Goal: Task Accomplishment & Management: Use online tool/utility

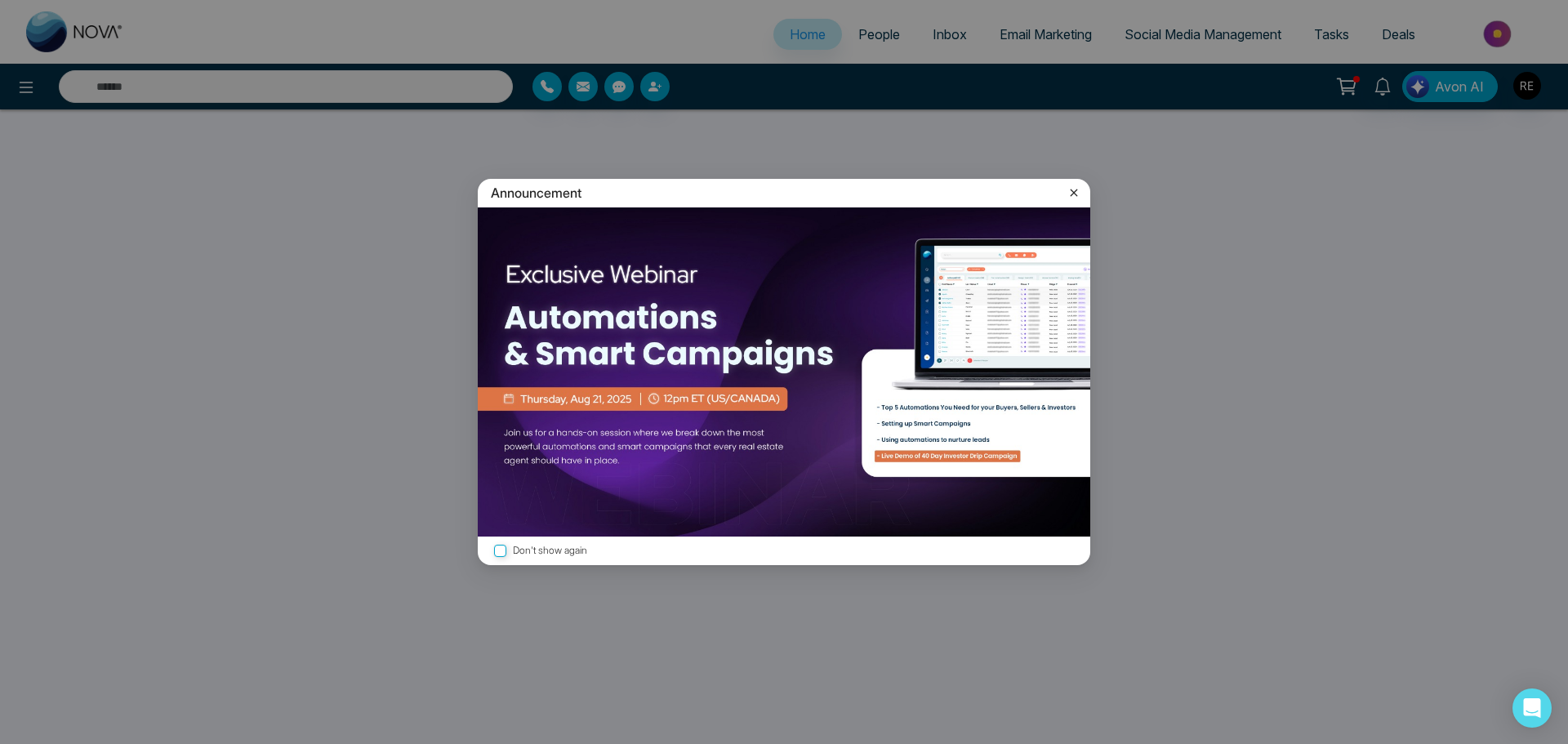
select select "*"
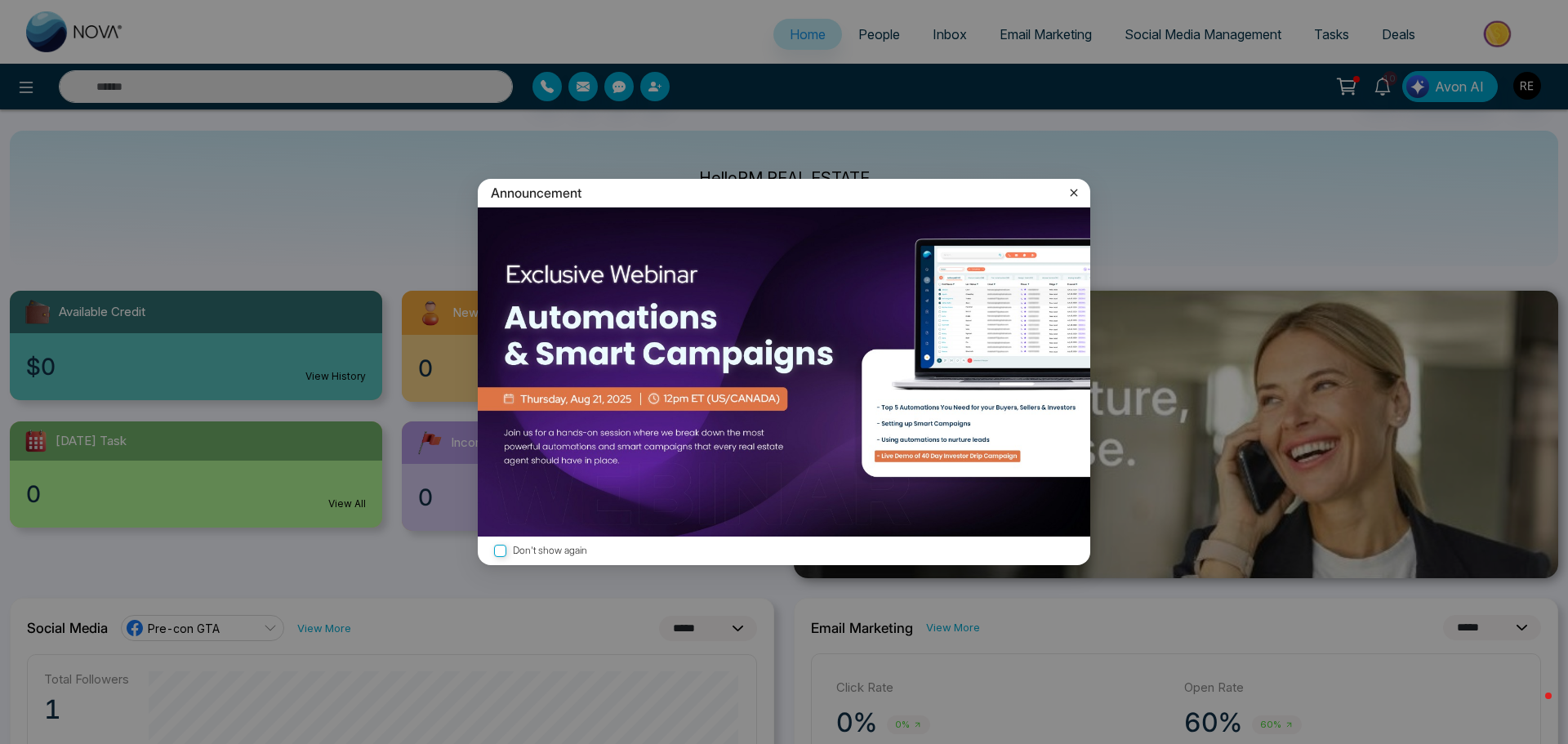
click at [1072, 193] on icon at bounding box center [1073, 193] width 16 height 16
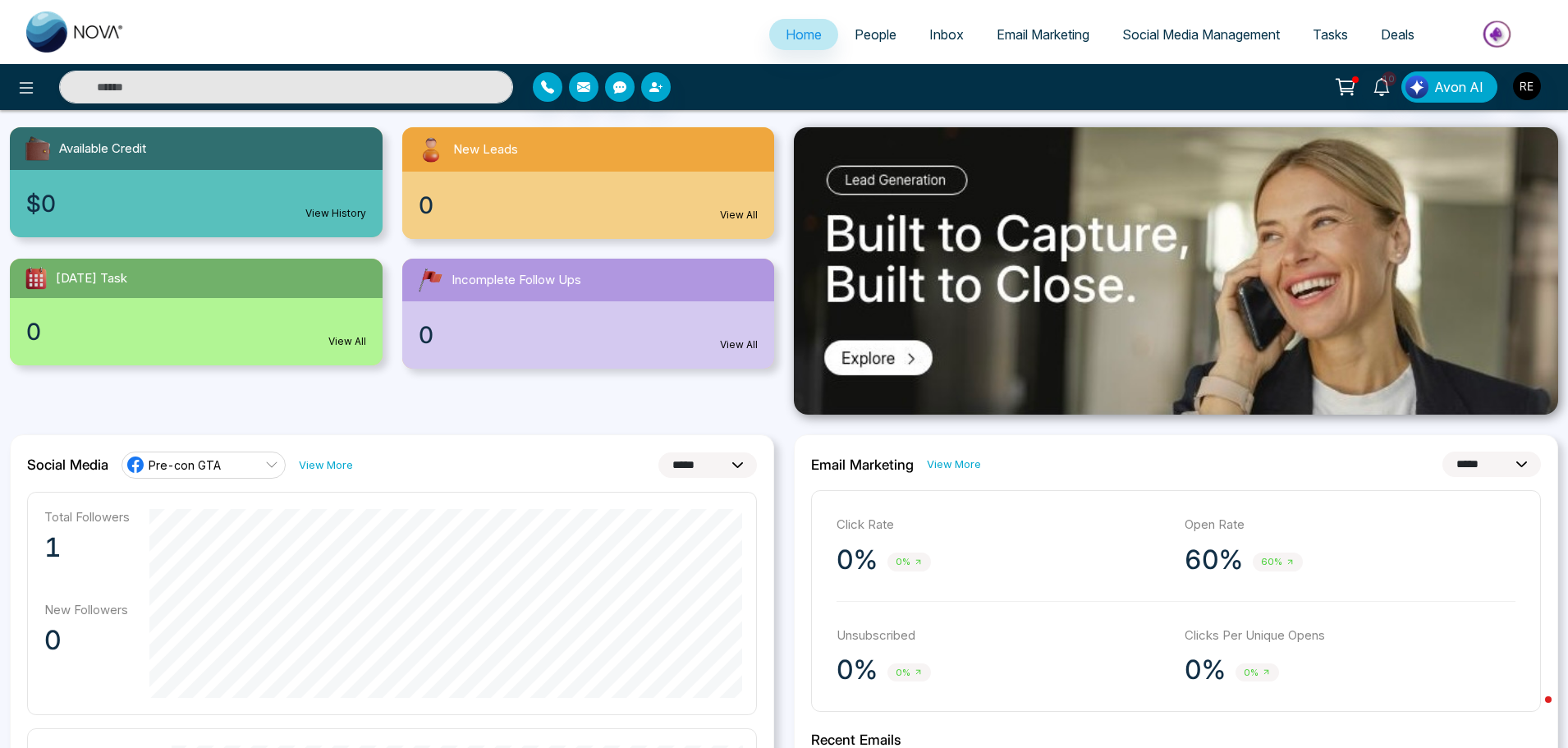
scroll to position [82, 0]
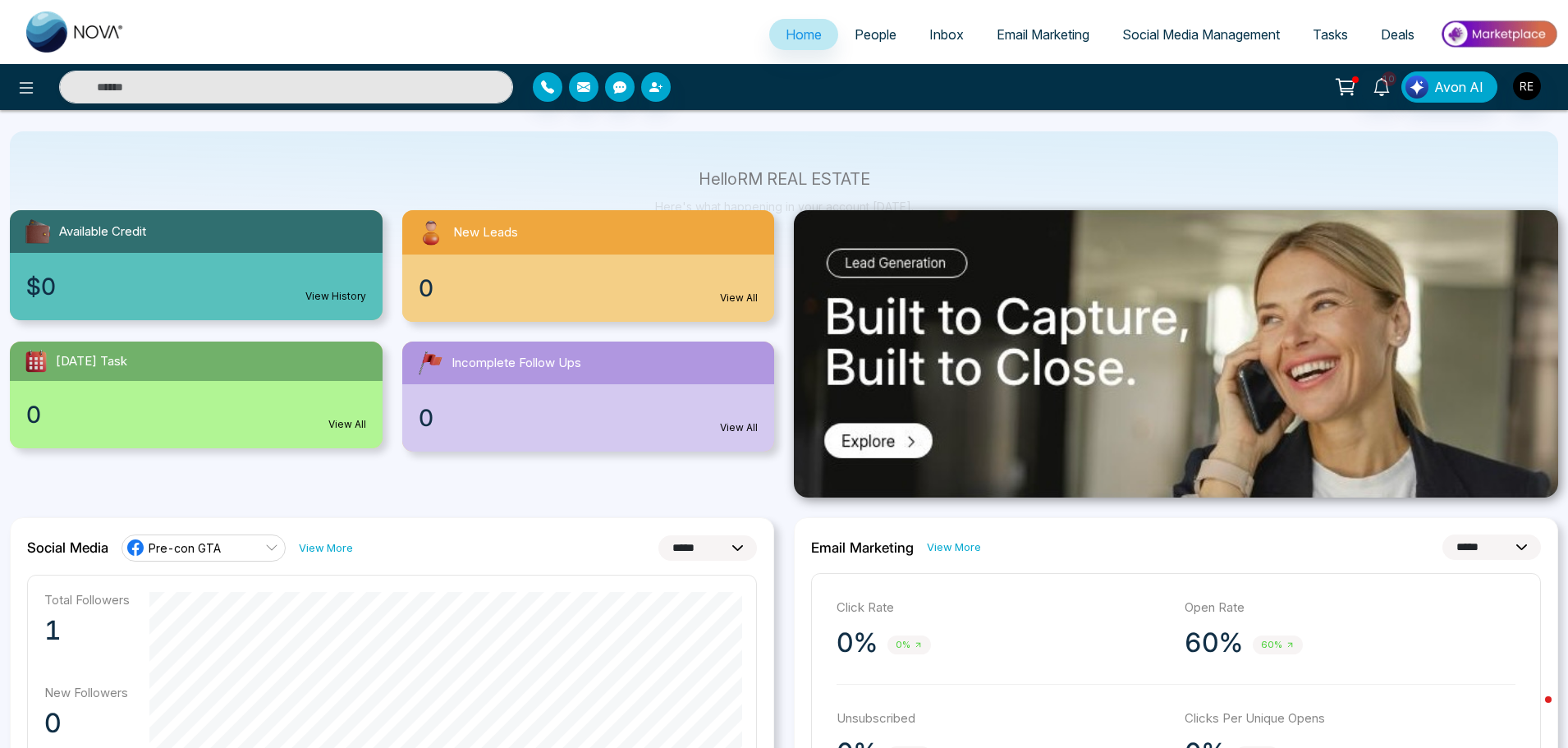
click at [1187, 51] on li "Social Media Management" at bounding box center [1201, 36] width 190 height 34
click at [1180, 42] on link "Social Media Management" at bounding box center [1201, 34] width 190 height 31
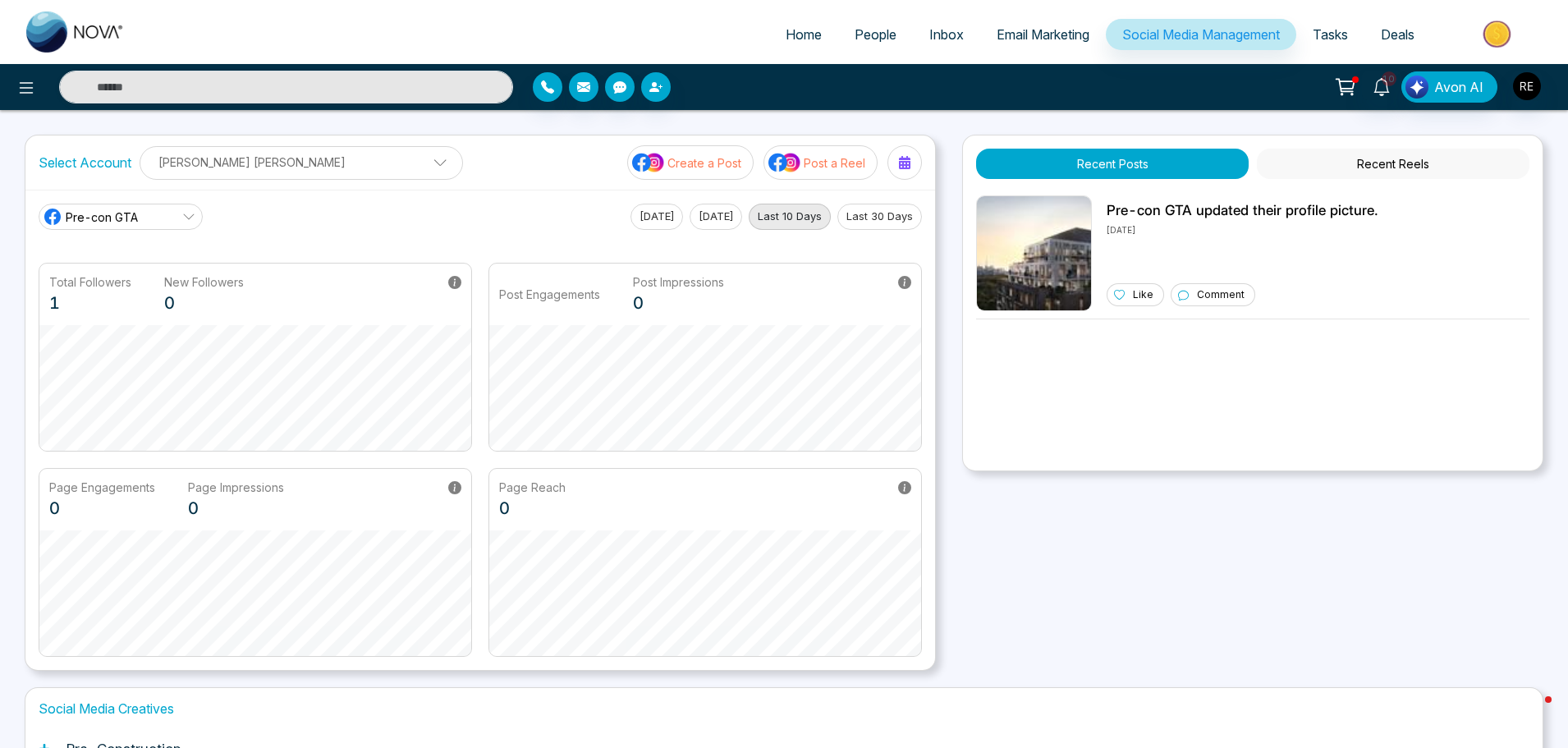
click at [686, 170] on p "Create a Post" at bounding box center [703, 163] width 74 height 17
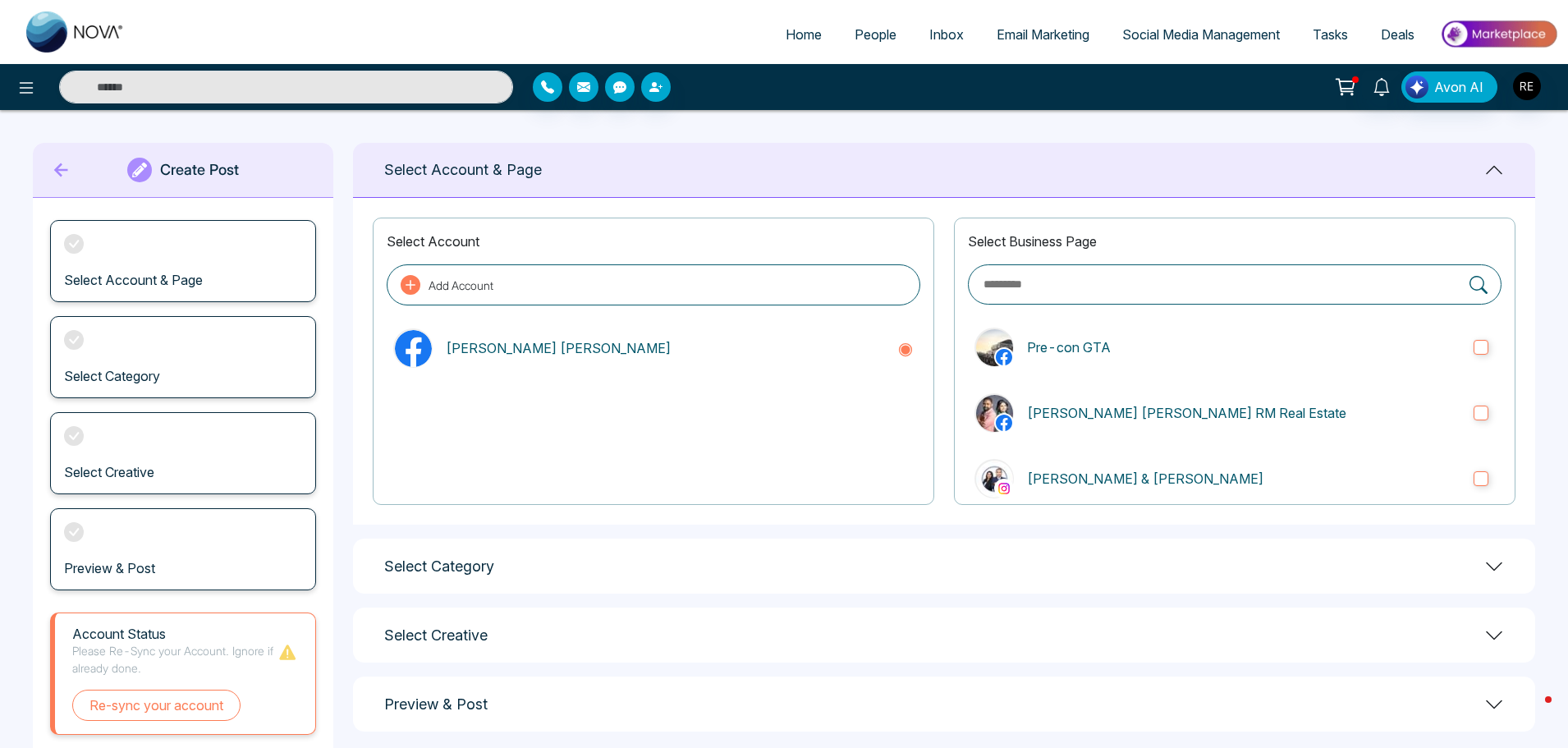
click at [466, 571] on h1 "Select Category" at bounding box center [440, 566] width 110 height 18
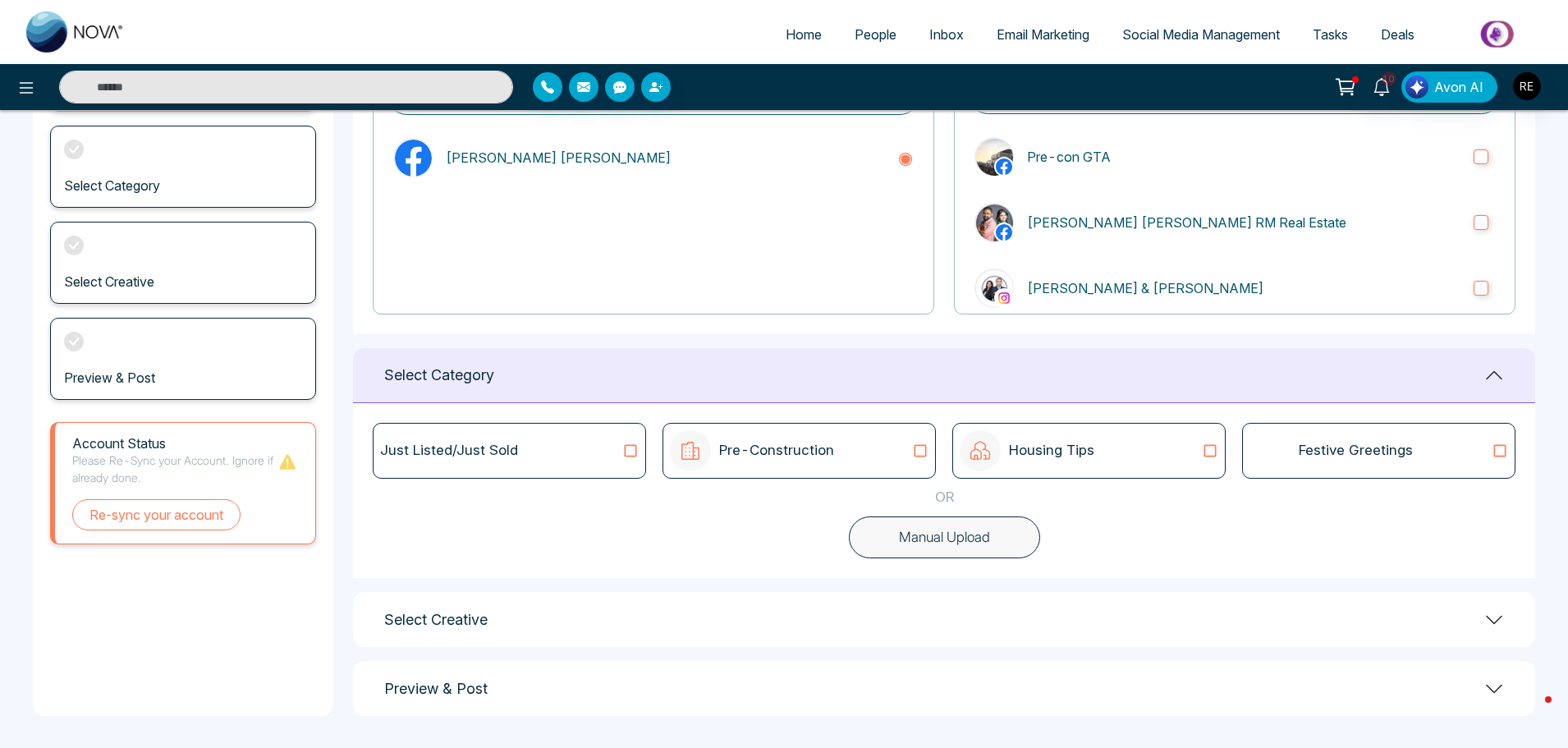
scroll to position [191, 0]
click at [534, 593] on div "Select Creative" at bounding box center [944, 619] width 1182 height 55
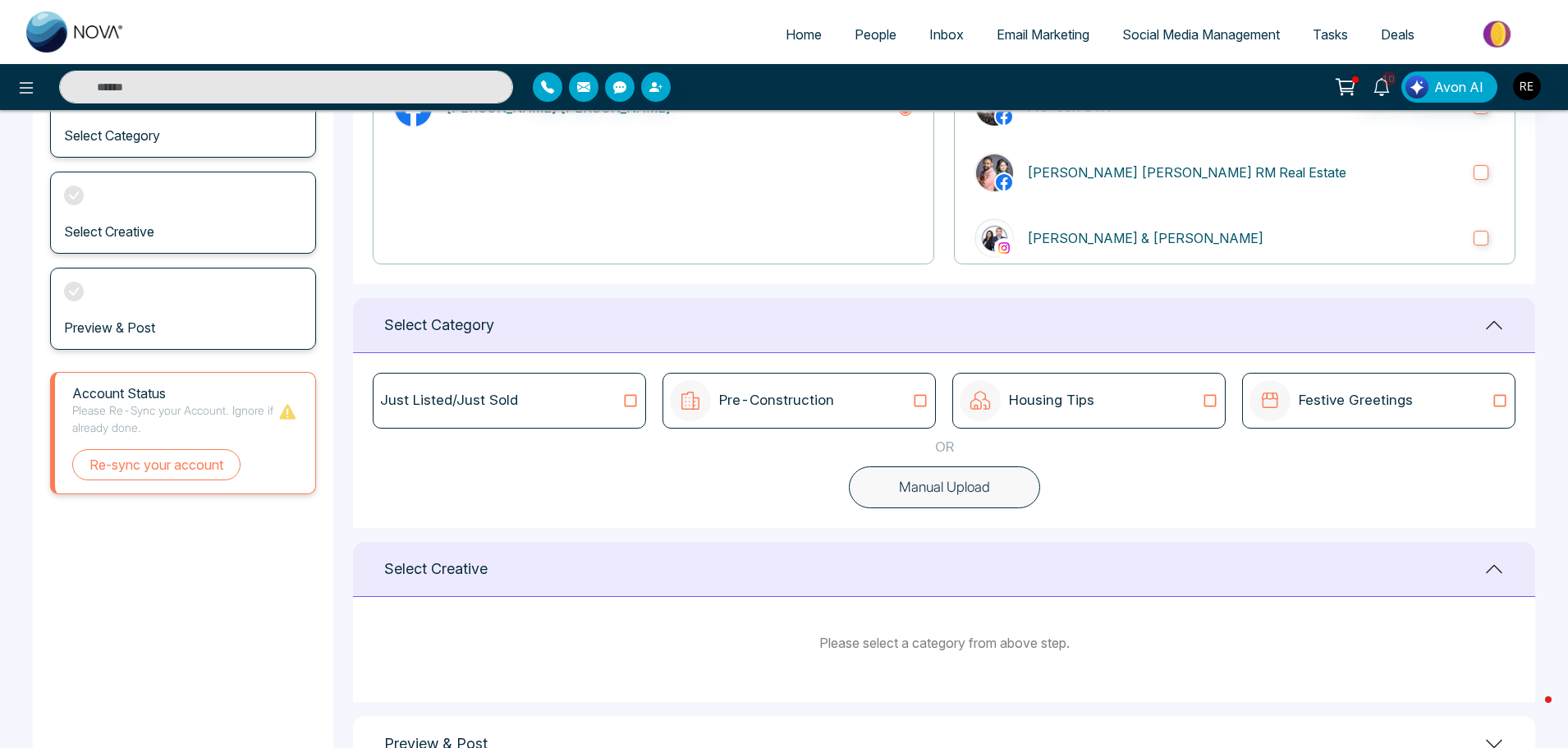
scroll to position [296, 0]
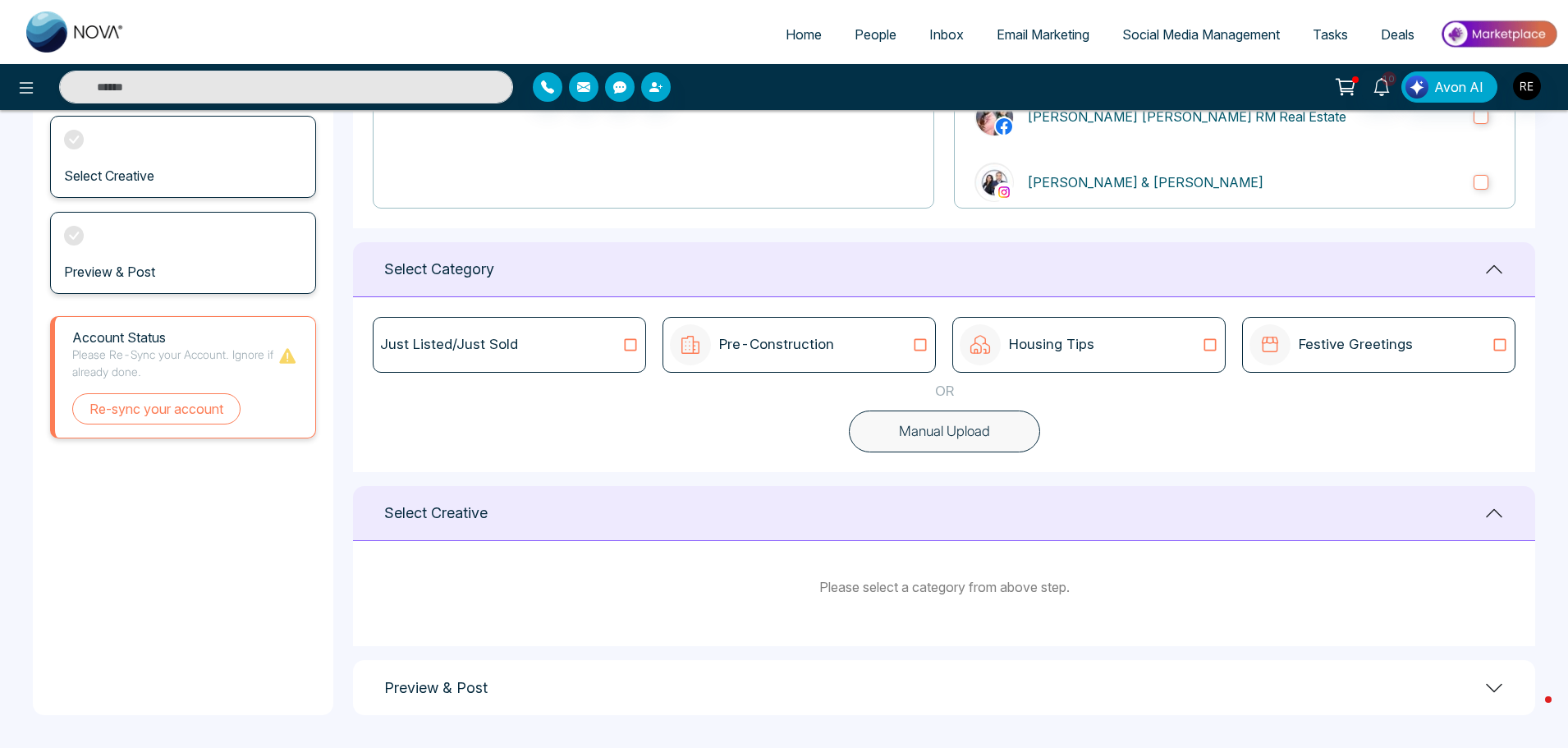
click at [1481, 523] on div "Select Creative" at bounding box center [944, 514] width 1182 height 55
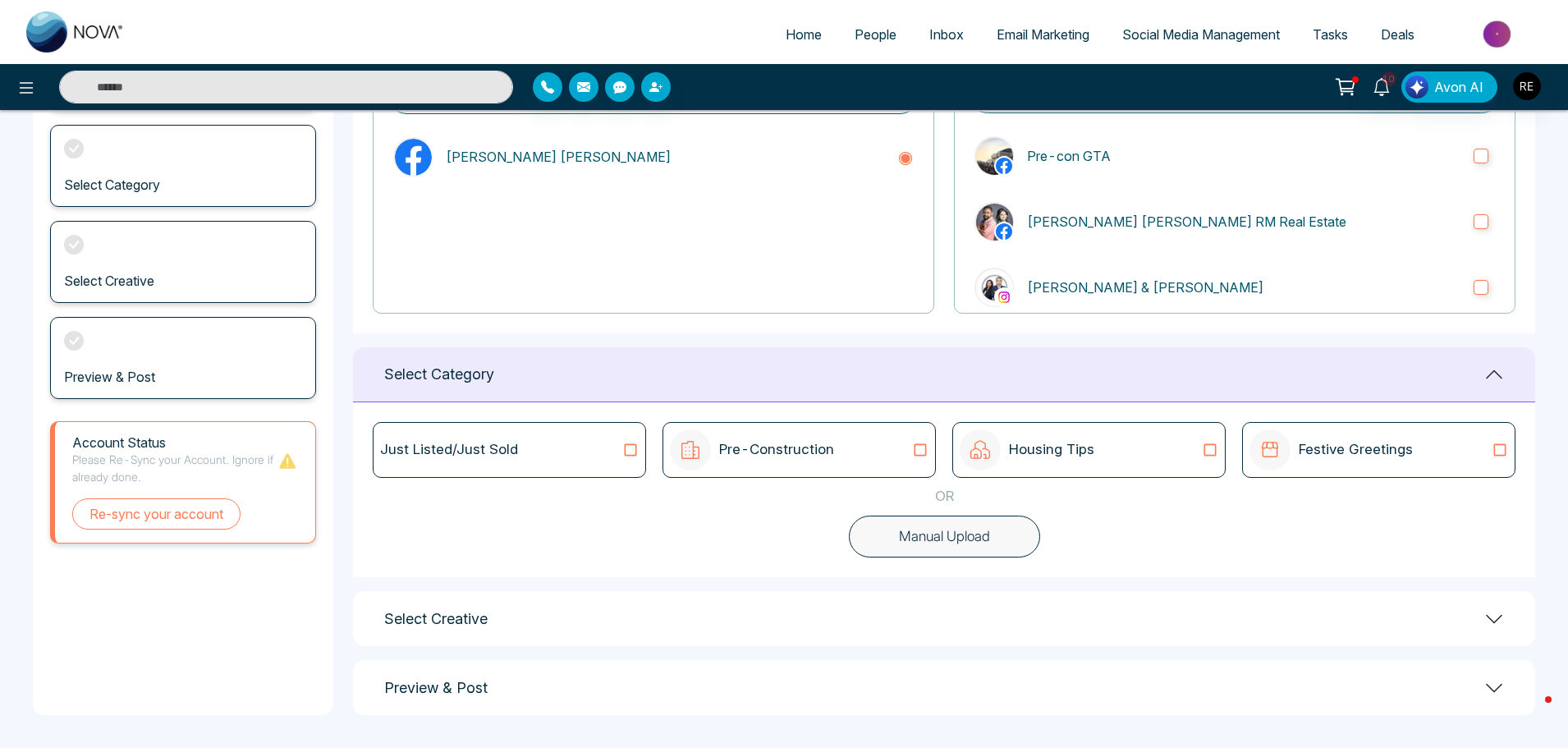
click at [626, 453] on icon at bounding box center [630, 449] width 21 height 16
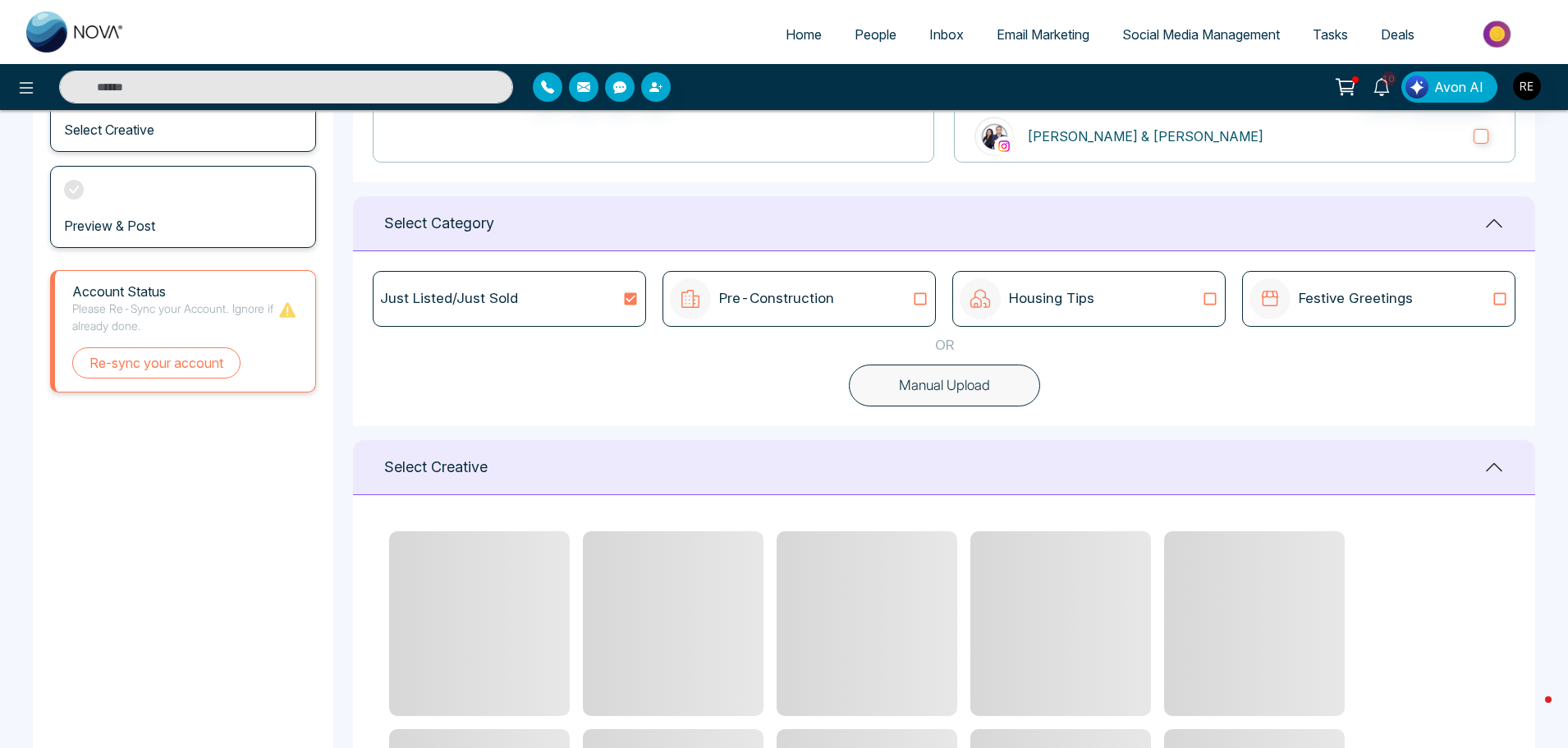
scroll to position [110, 0]
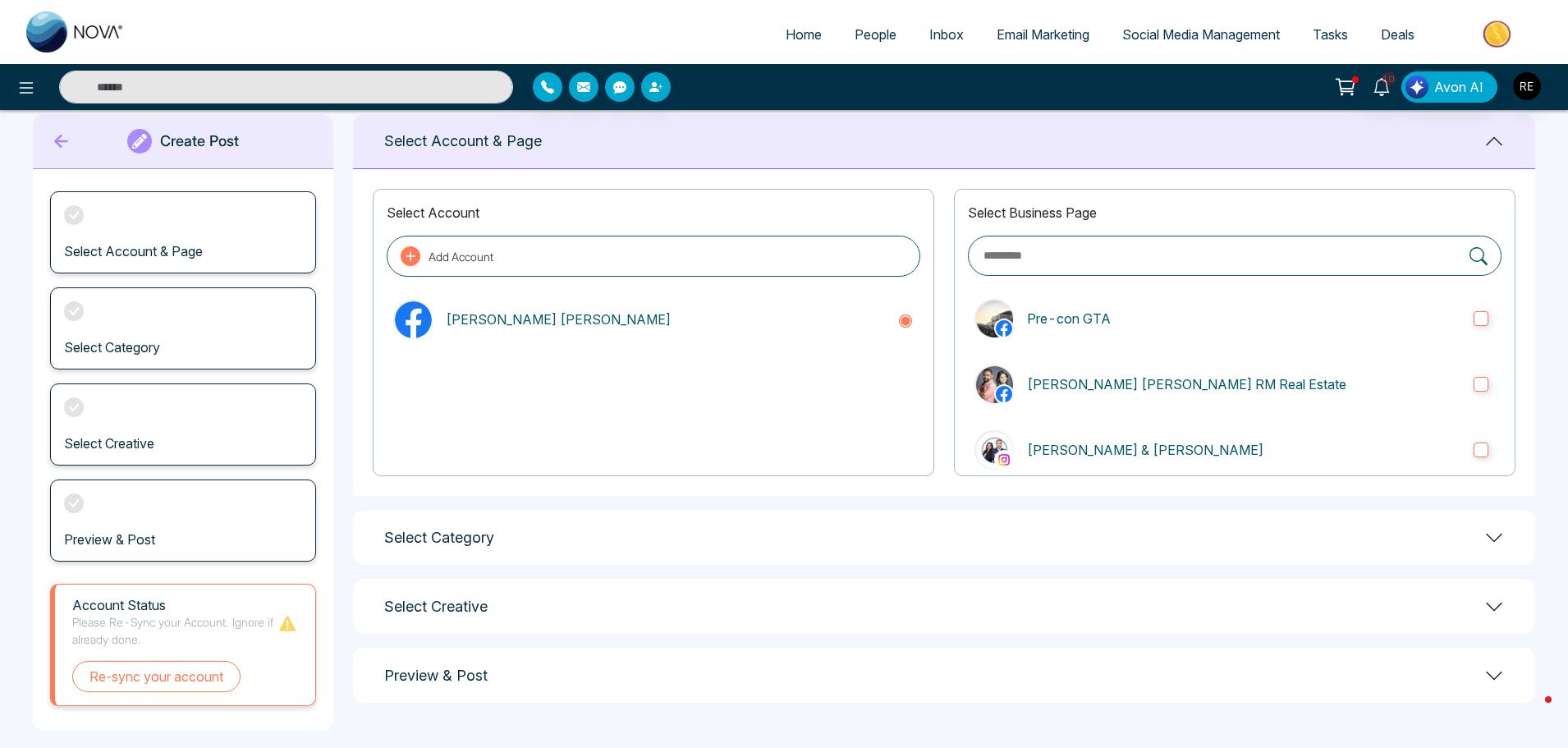
scroll to position [44, 0]
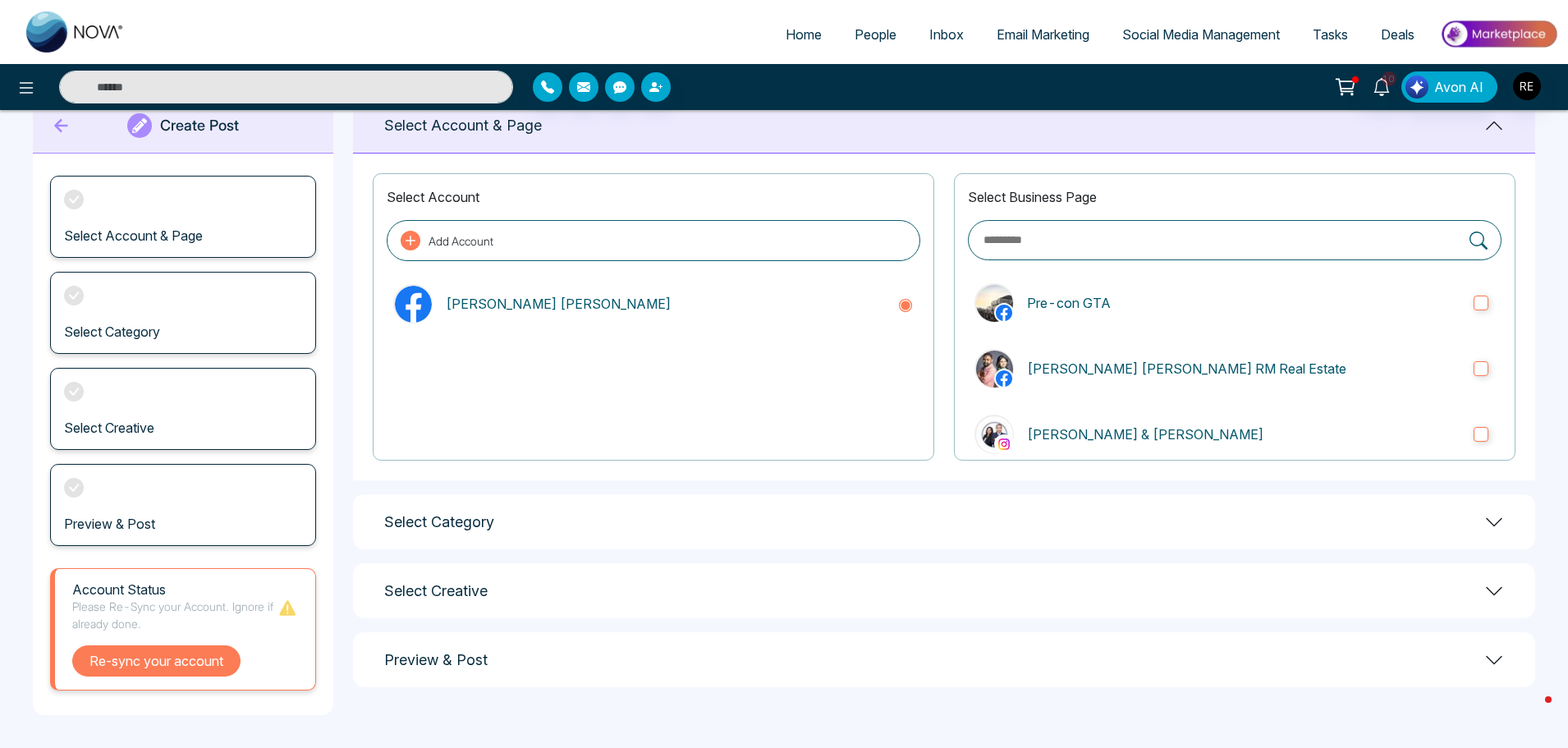
click at [148, 668] on button "Re-sync your account" at bounding box center [156, 661] width 168 height 31
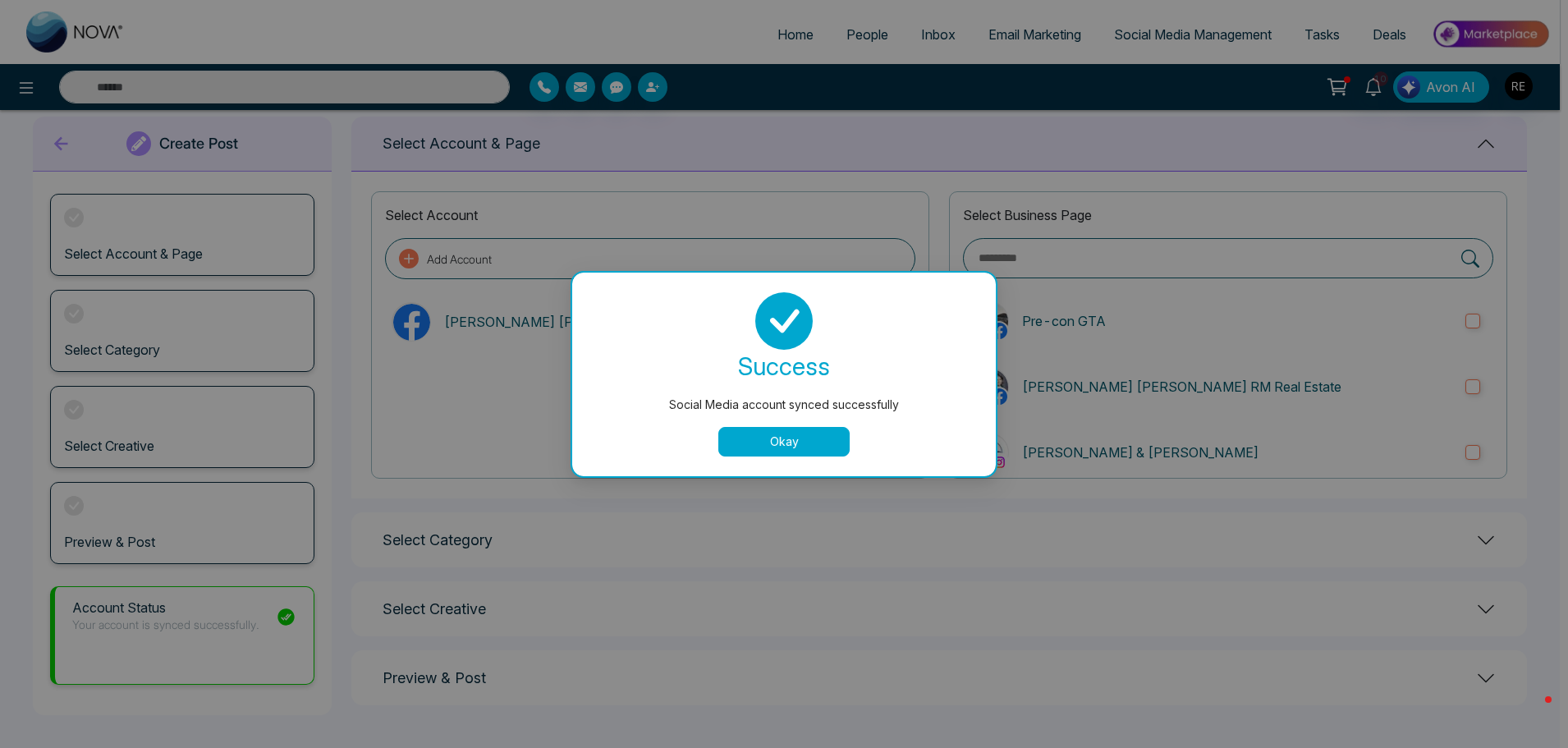
scroll to position [26, 0]
click at [807, 439] on button "Okay" at bounding box center [787, 441] width 132 height 30
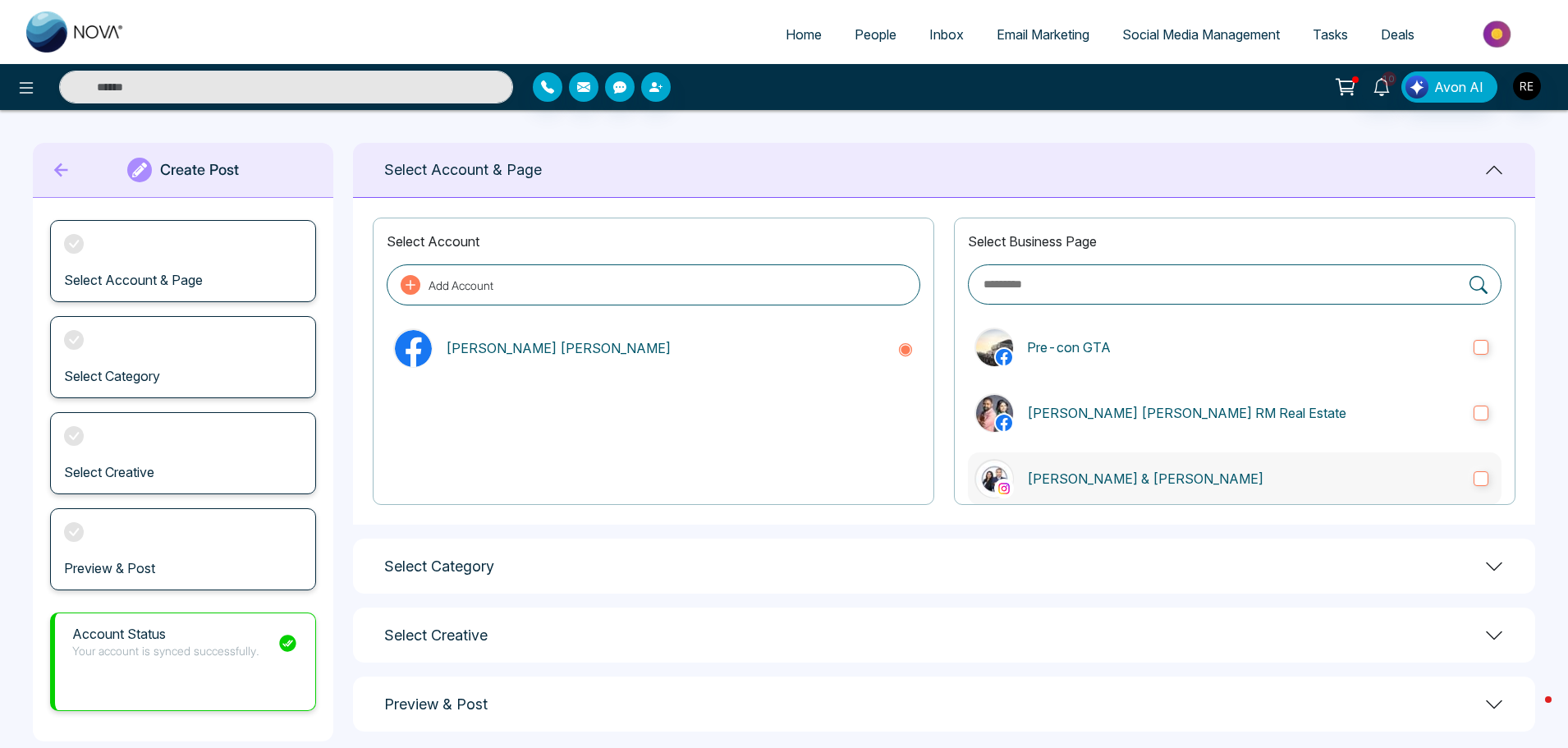
click at [1098, 477] on p "[PERSON_NAME] & [PERSON_NAME]" at bounding box center [1243, 478] width 434 height 20
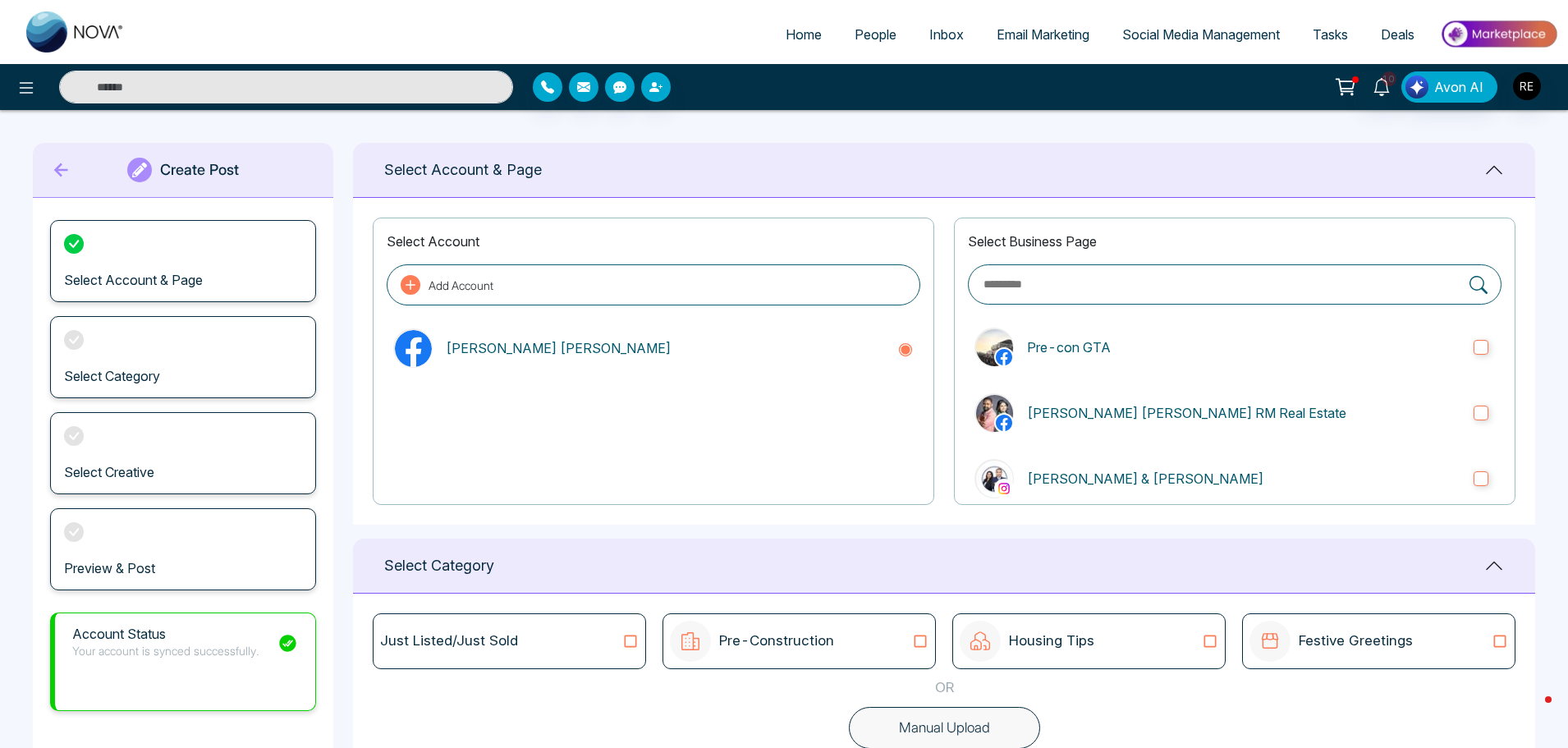
click at [1166, 31] on span "Social Media Management" at bounding box center [1201, 34] width 158 height 16
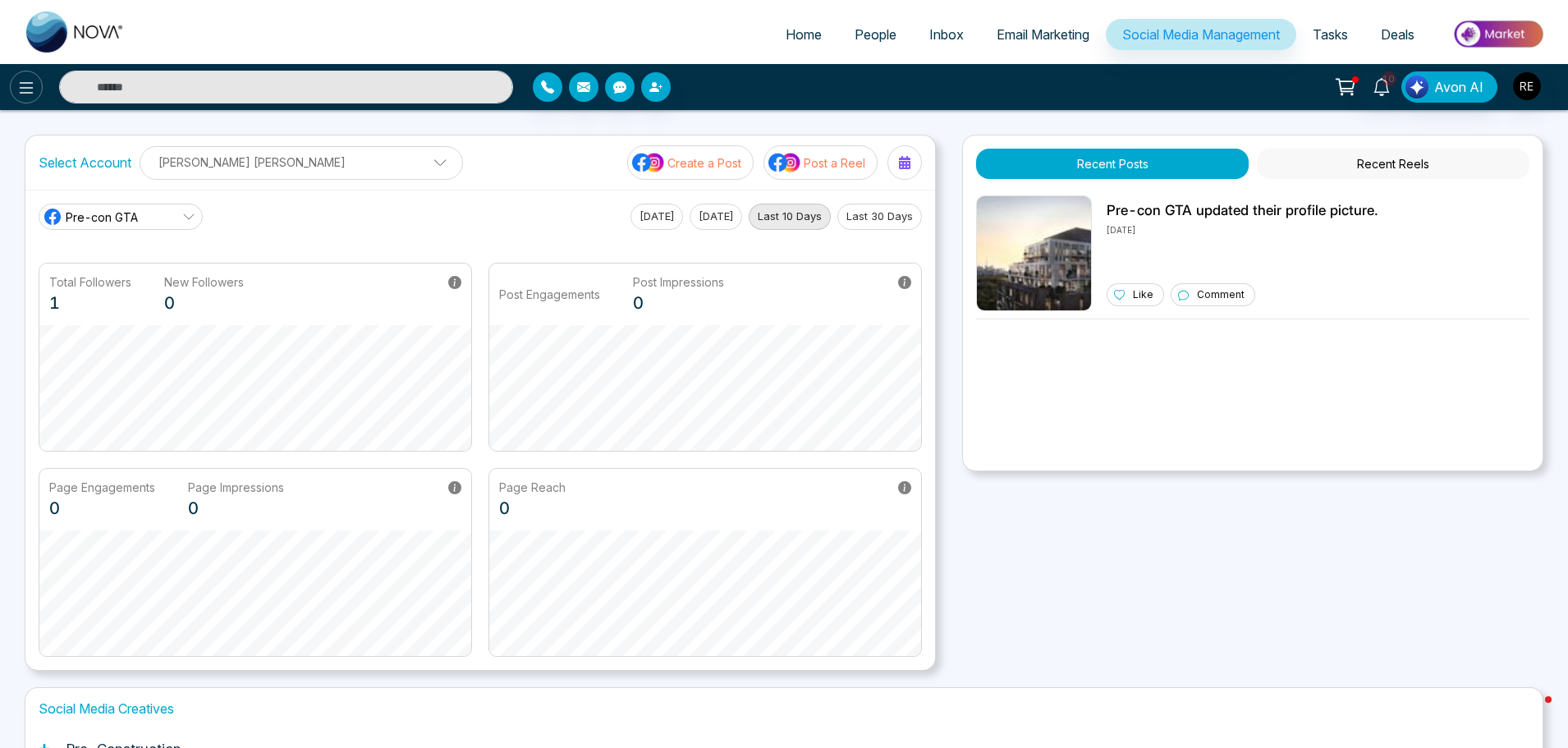
click at [24, 99] on button at bounding box center [26, 87] width 33 height 33
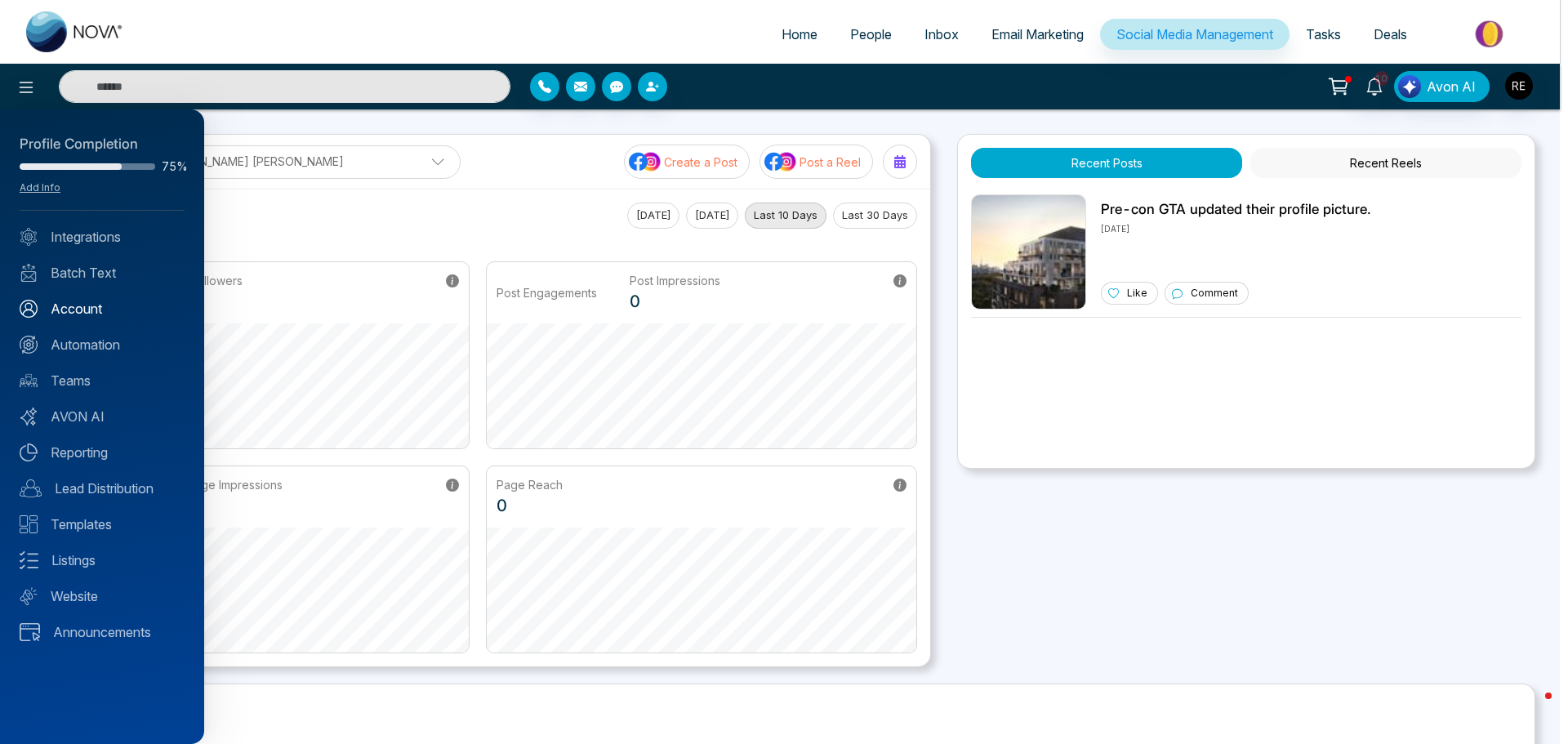
click at [81, 312] on link "Account" at bounding box center [101, 308] width 165 height 19
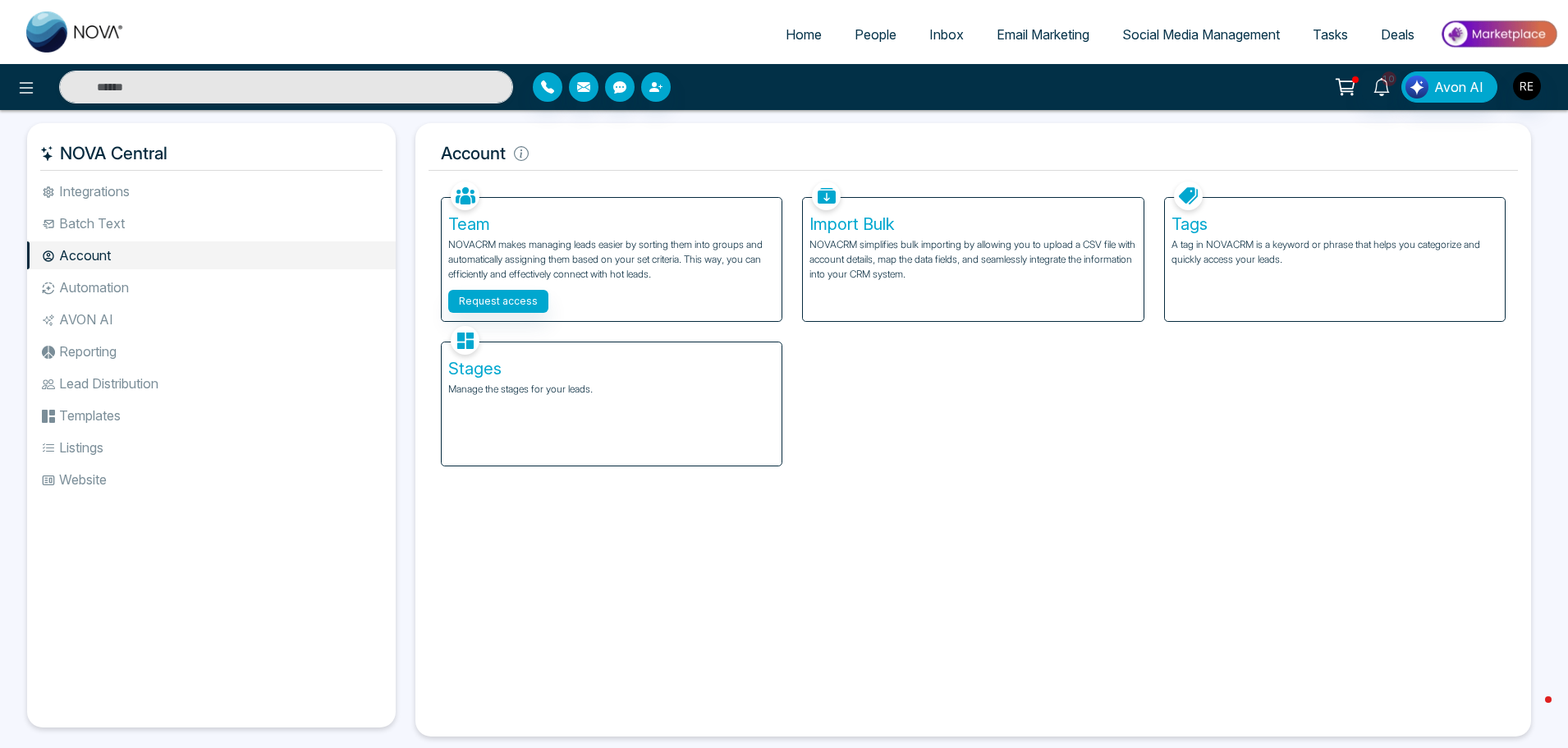
click at [111, 201] on li "Integrations" at bounding box center [211, 191] width 368 height 28
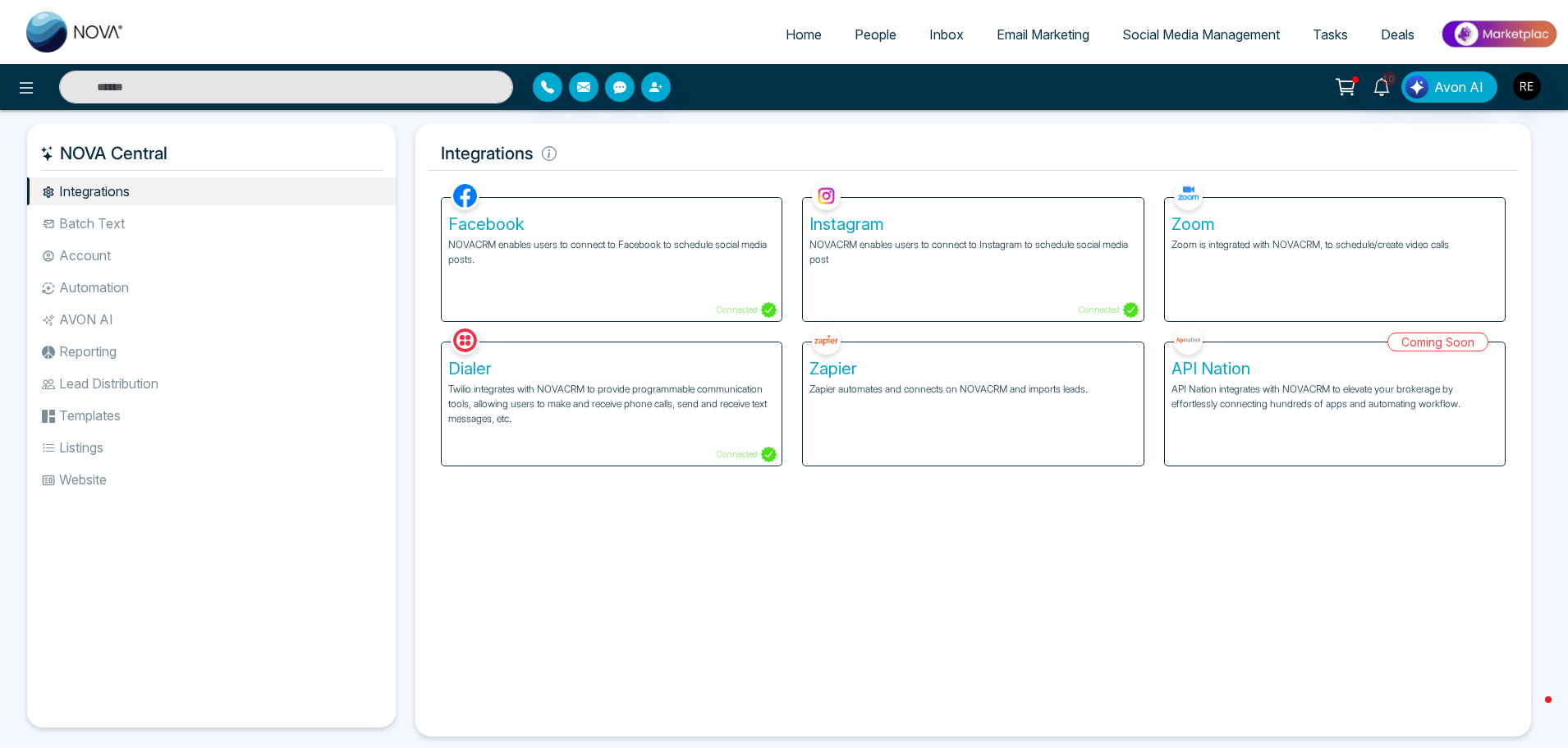
drag, startPoint x: 893, startPoint y: 165, endPoint x: 888, endPoint y: 172, distance: 8.6
click at [893, 166] on h5 "Integrations" at bounding box center [973, 154] width 1089 height 35
click at [871, 226] on h5 "Instagram" at bounding box center [972, 223] width 327 height 20
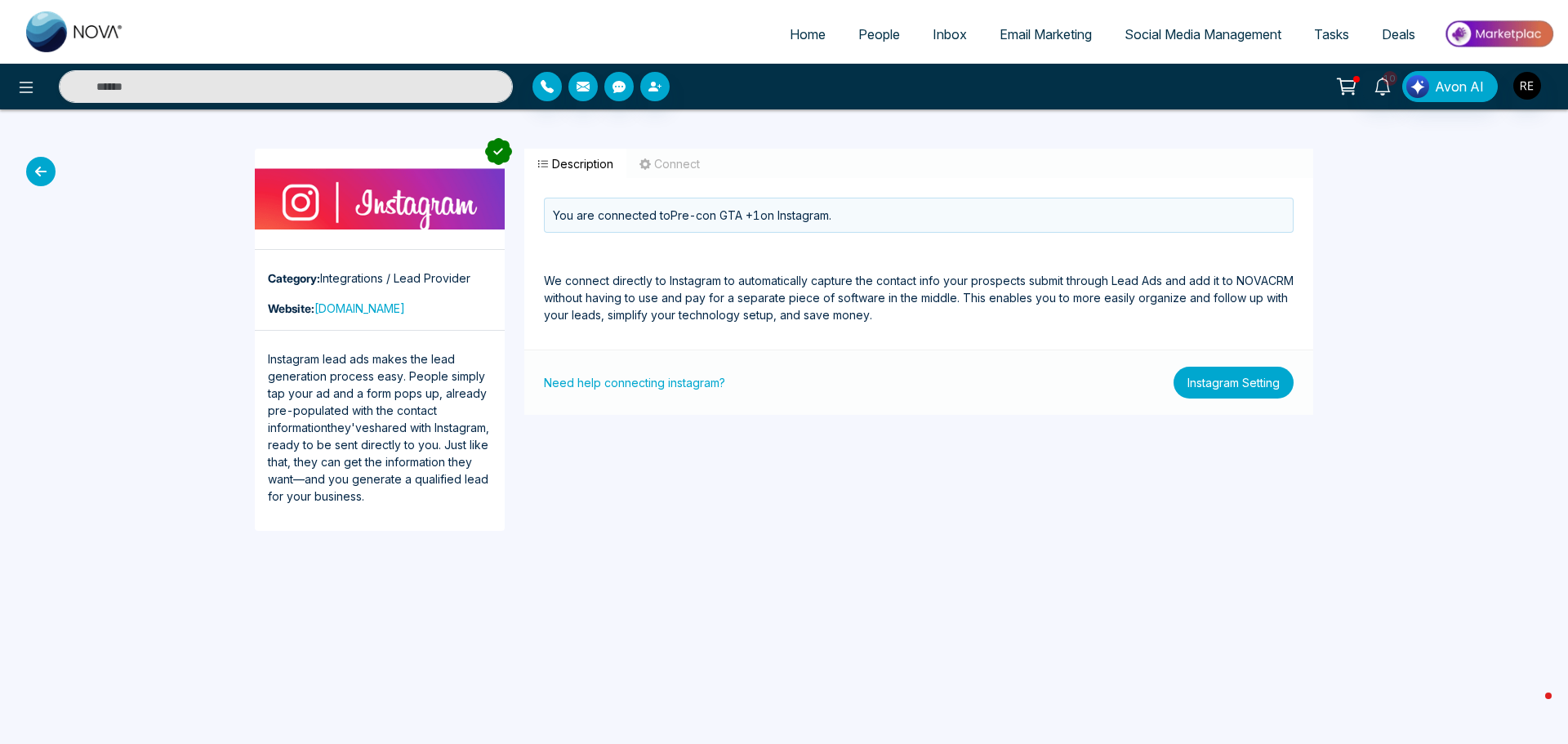
click at [1243, 391] on button "Instagram Setting" at bounding box center [1234, 383] width 120 height 32
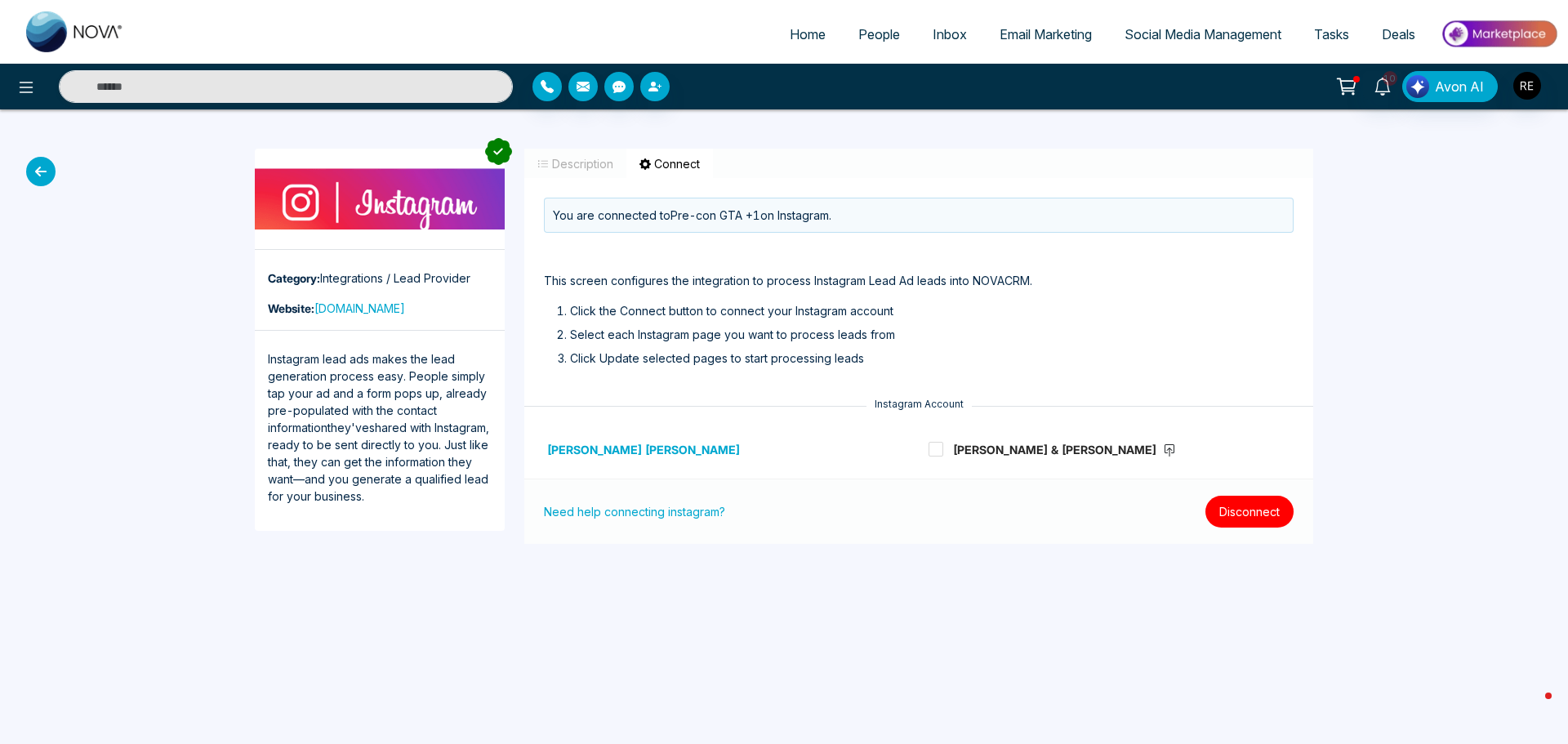
click at [1231, 515] on button "Disconnect" at bounding box center [1250, 512] width 88 height 32
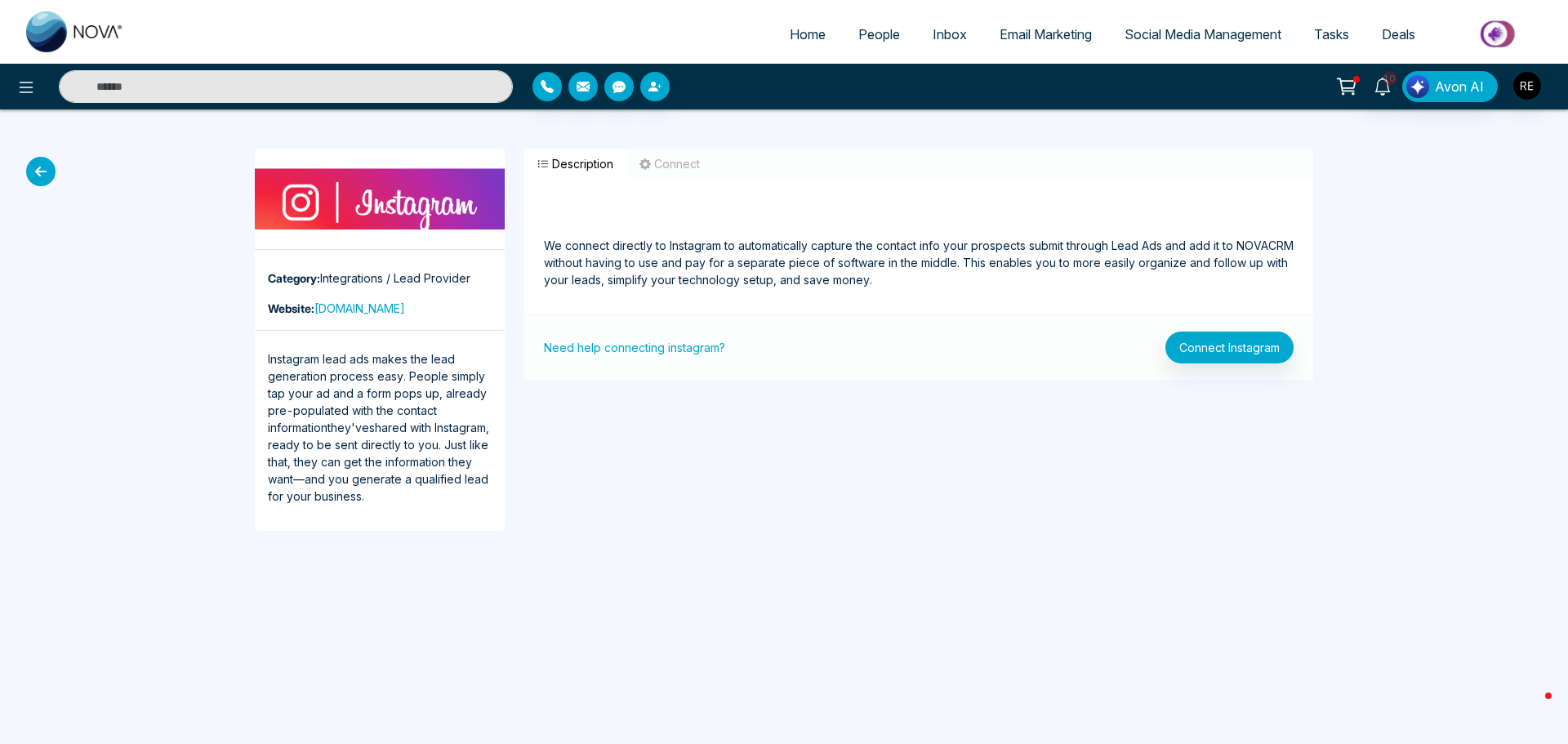
click at [1156, 38] on span "Social Media Management" at bounding box center [1203, 34] width 157 height 16
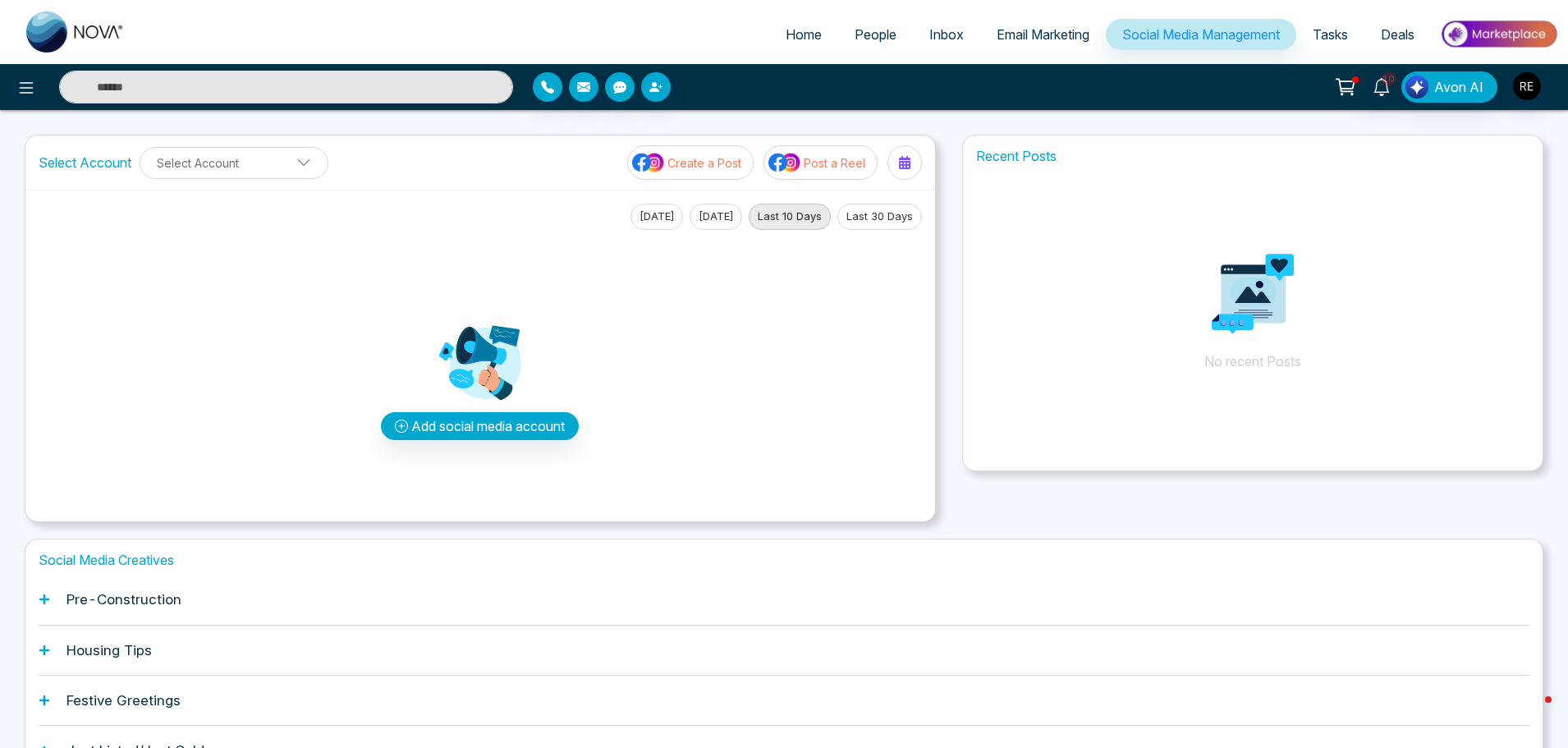
click at [721, 162] on p "Create a Post" at bounding box center [703, 163] width 74 height 17
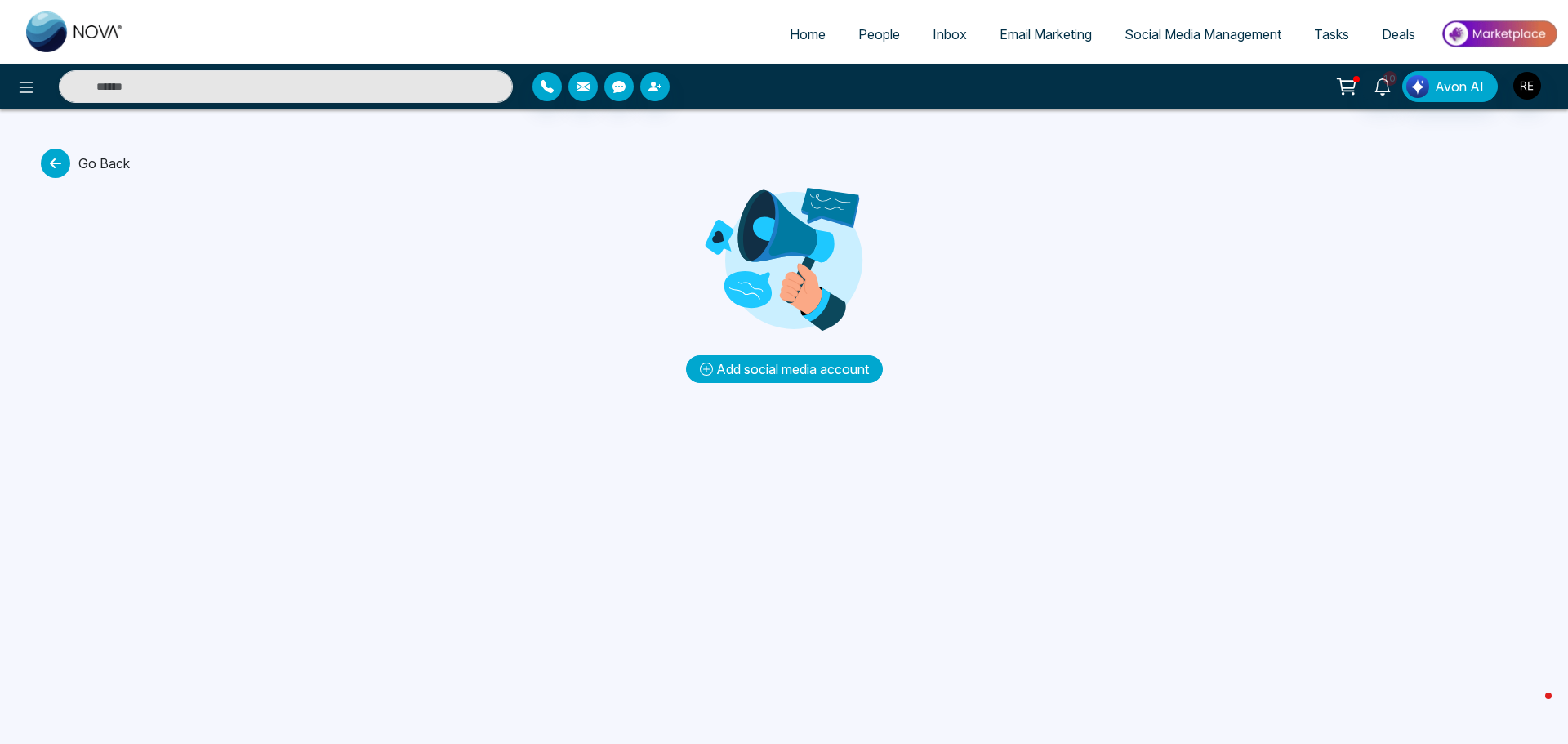
click at [849, 370] on button "Add social media account" at bounding box center [784, 369] width 197 height 28
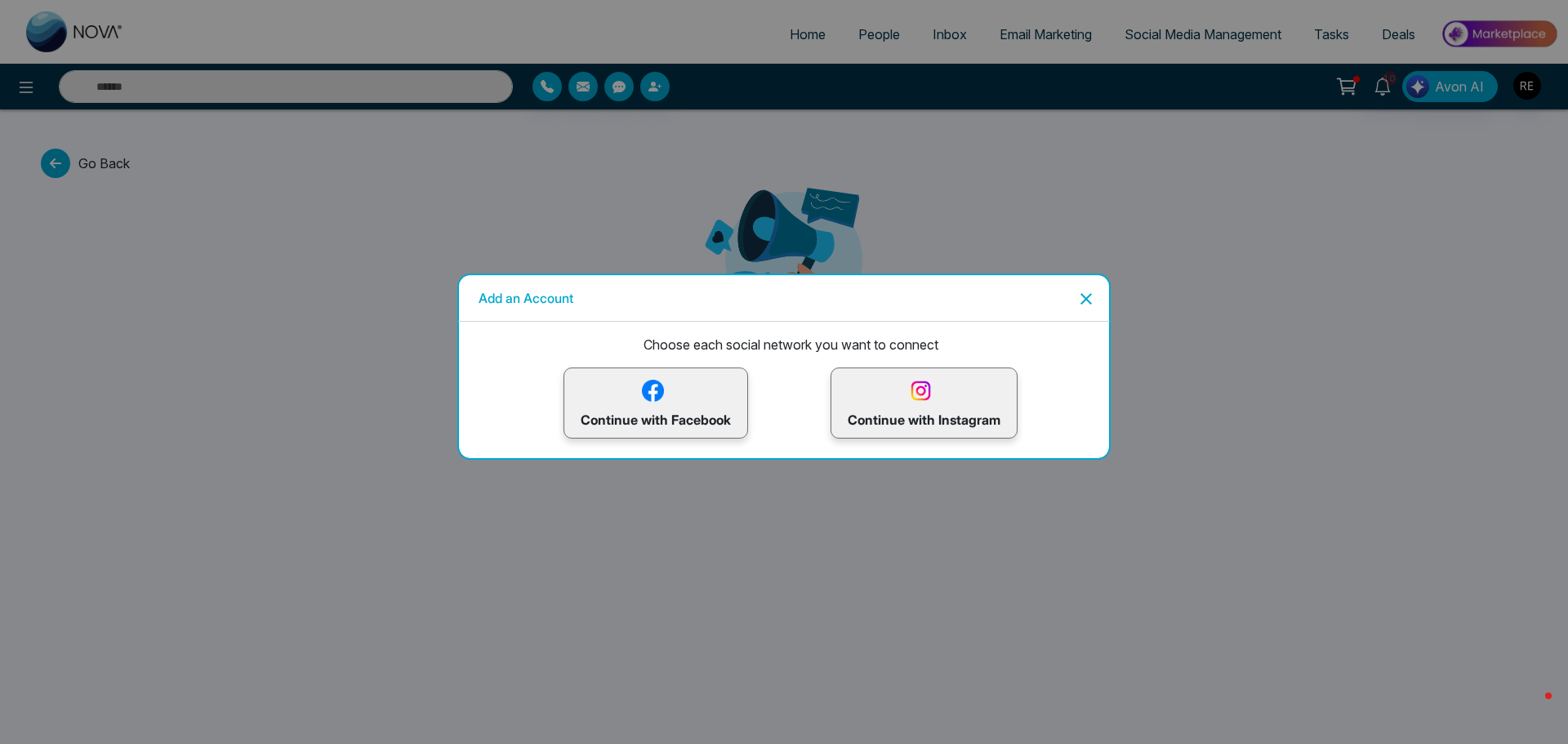
click at [653, 402] on img at bounding box center [654, 391] width 29 height 29
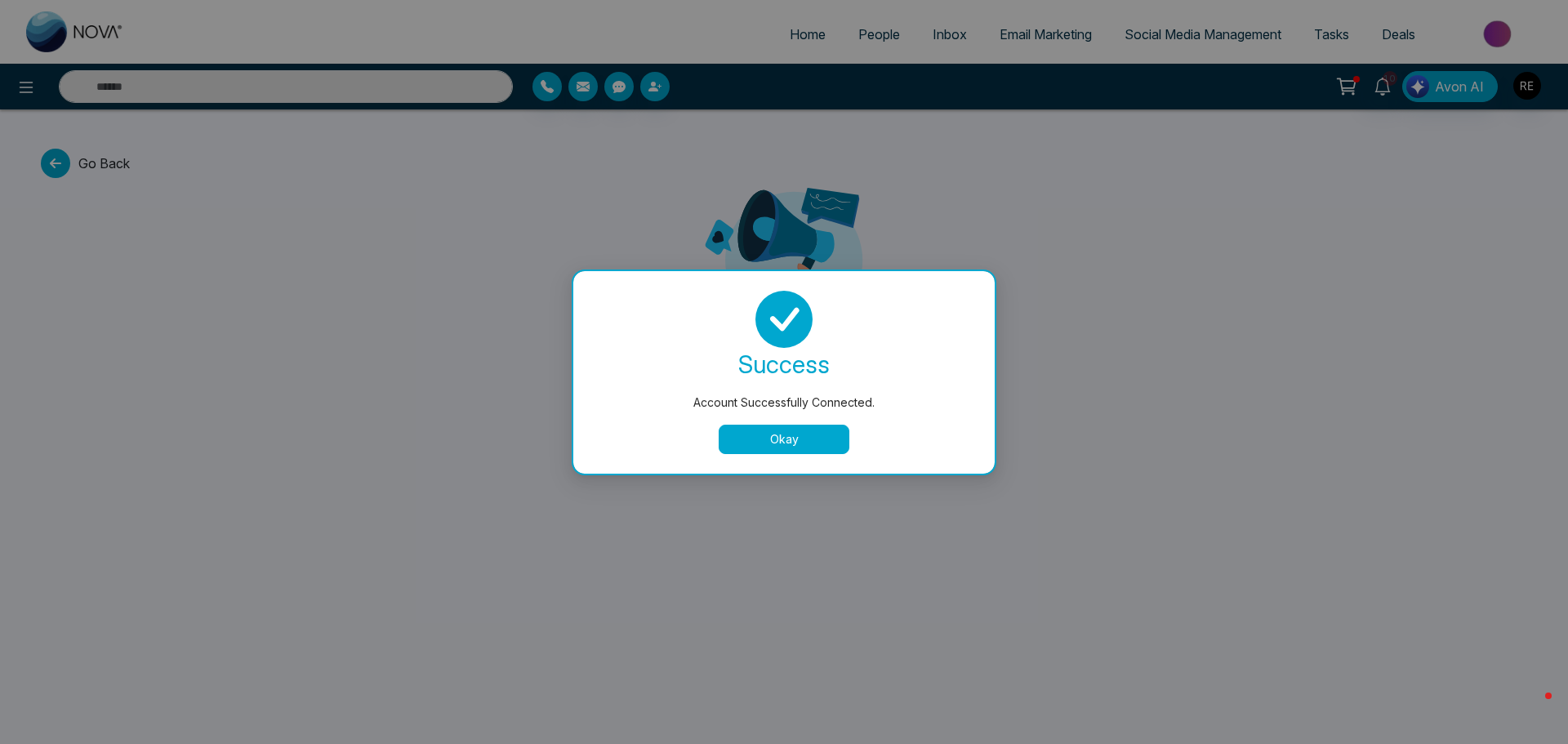
click at [789, 444] on button "Okay" at bounding box center [784, 439] width 131 height 30
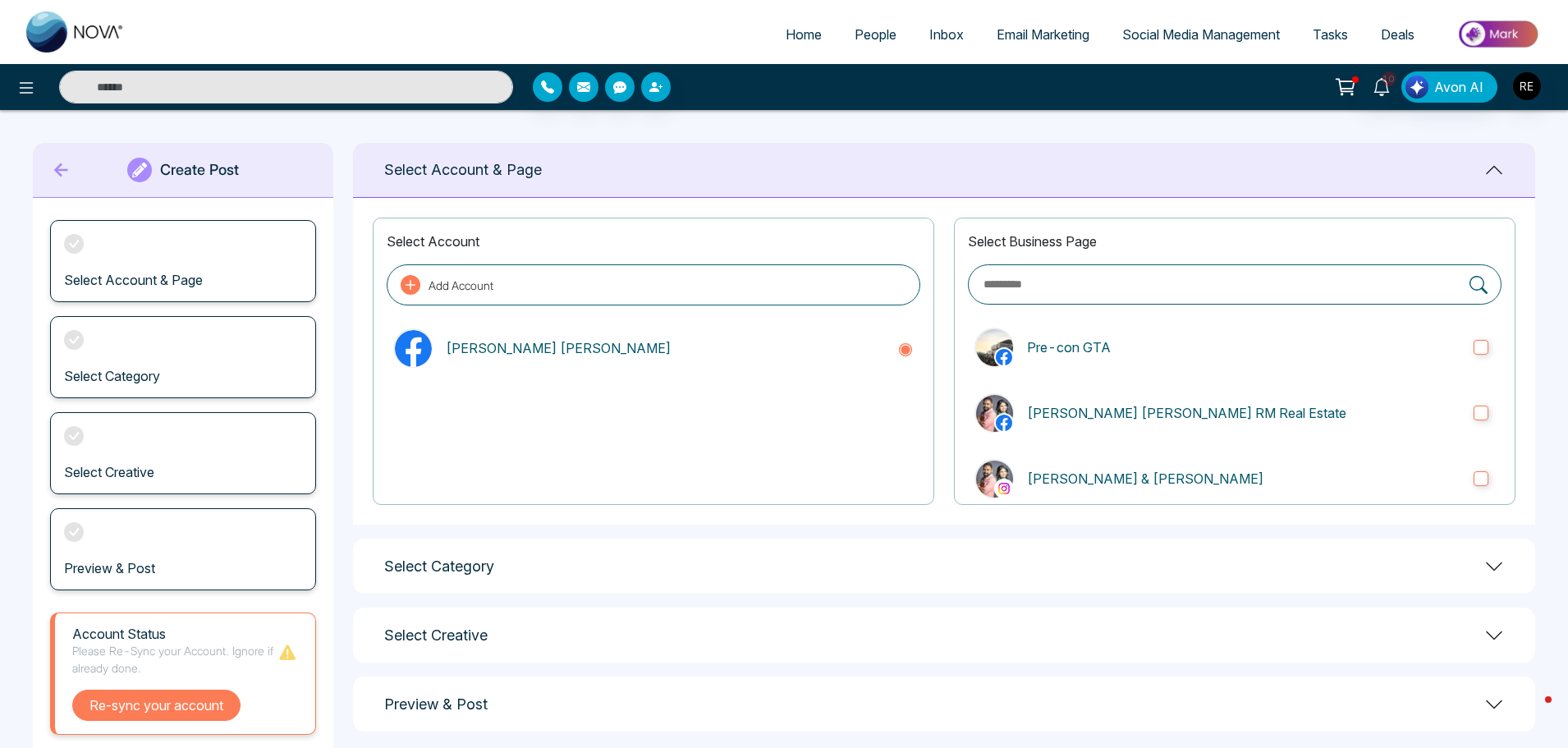
click at [188, 709] on button "Re-sync your account" at bounding box center [156, 706] width 168 height 31
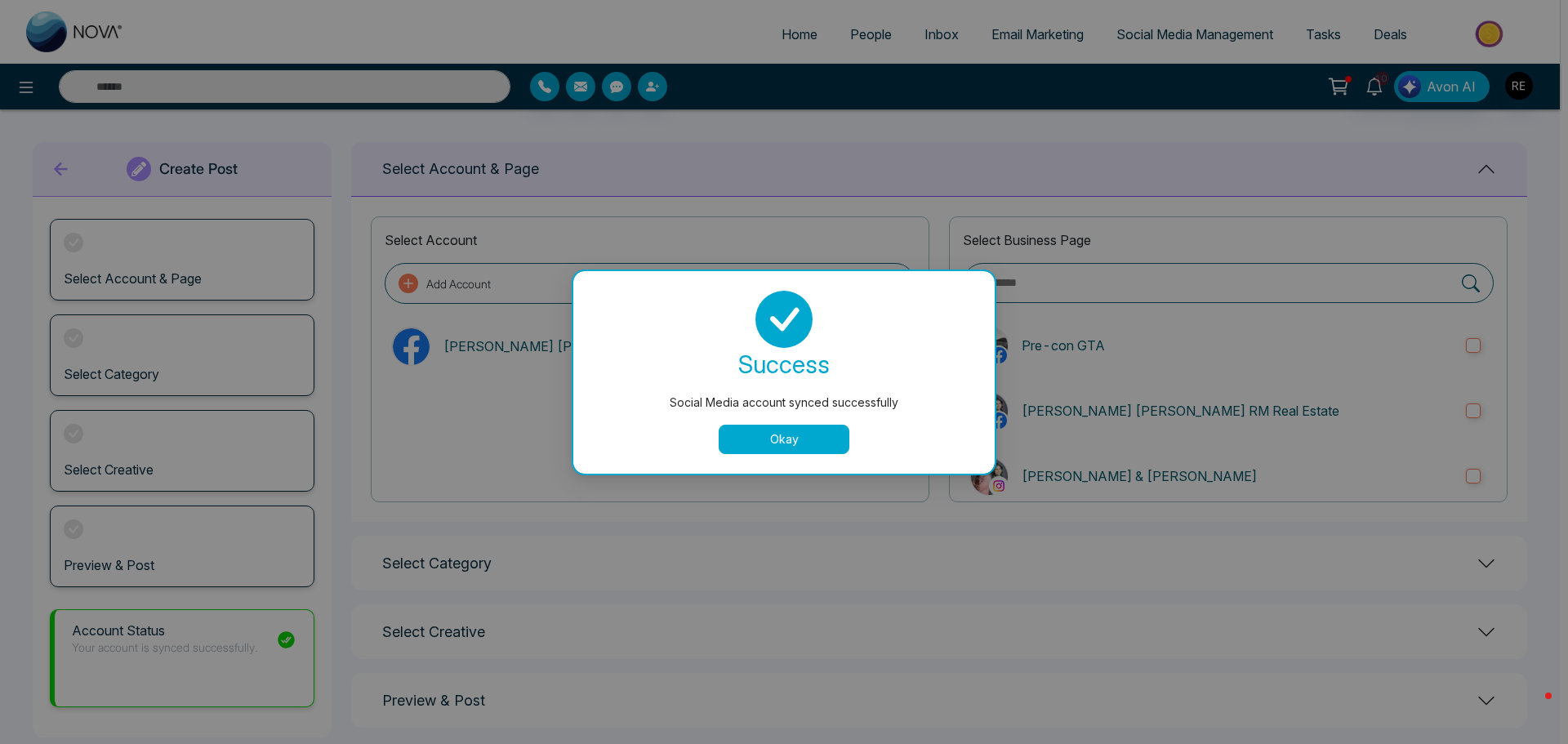
click at [763, 443] on button "Okay" at bounding box center [784, 439] width 131 height 30
